Goal: Task Accomplishment & Management: Complete application form

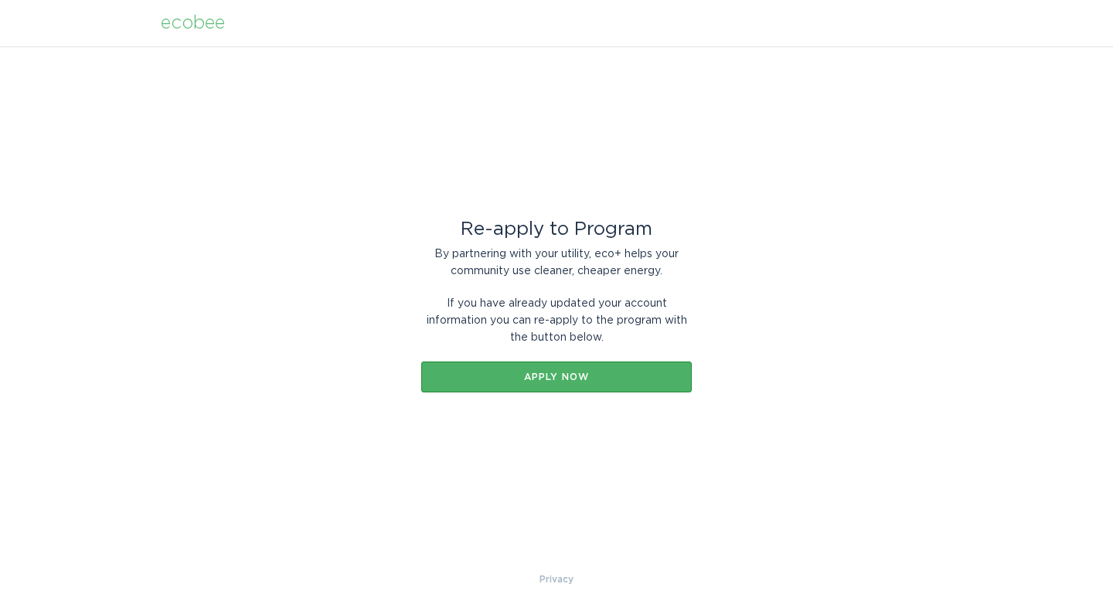
click at [580, 368] on button "Apply now" at bounding box center [556, 377] width 270 height 31
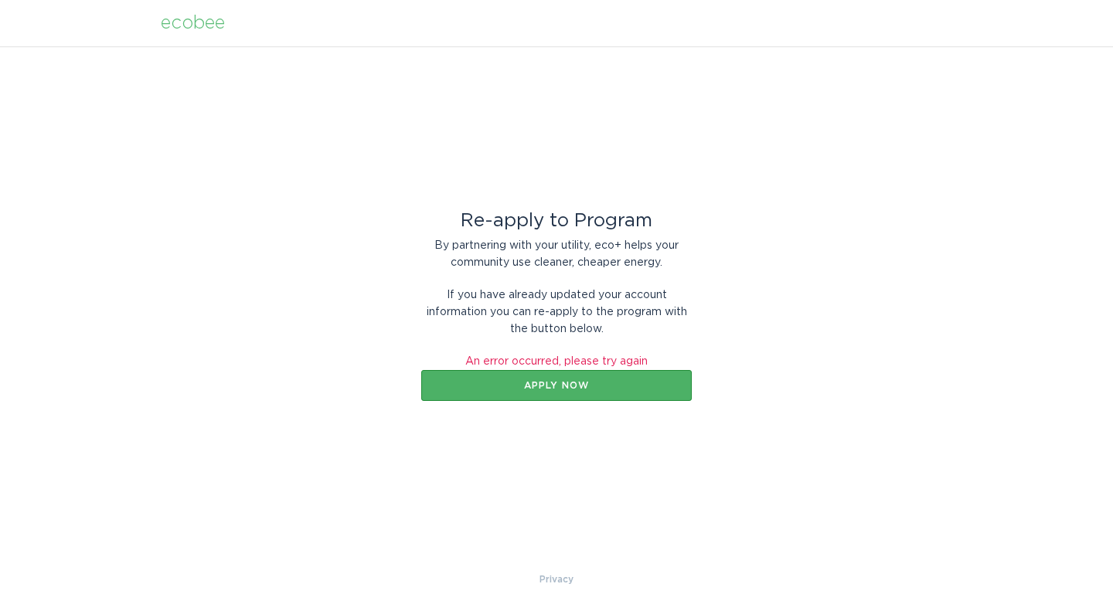
click at [545, 382] on div "Apply now" at bounding box center [556, 385] width 255 height 9
